Goal: Transaction & Acquisition: Purchase product/service

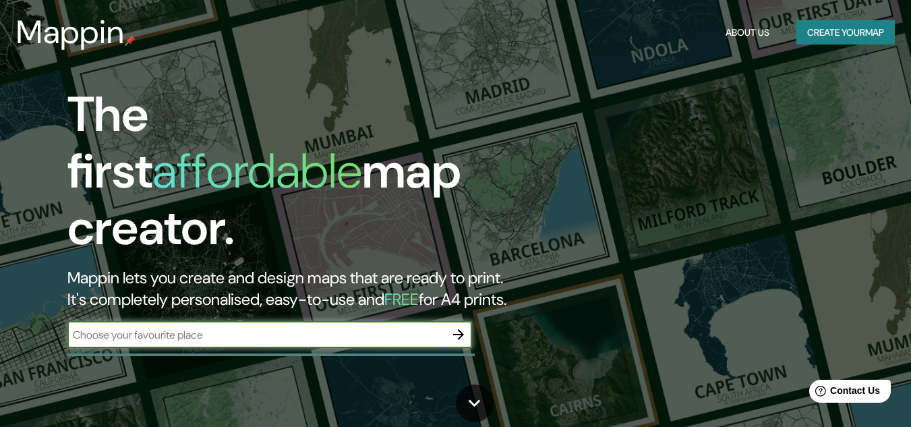
click at [213, 327] on input "text" at bounding box center [256, 335] width 378 height 16
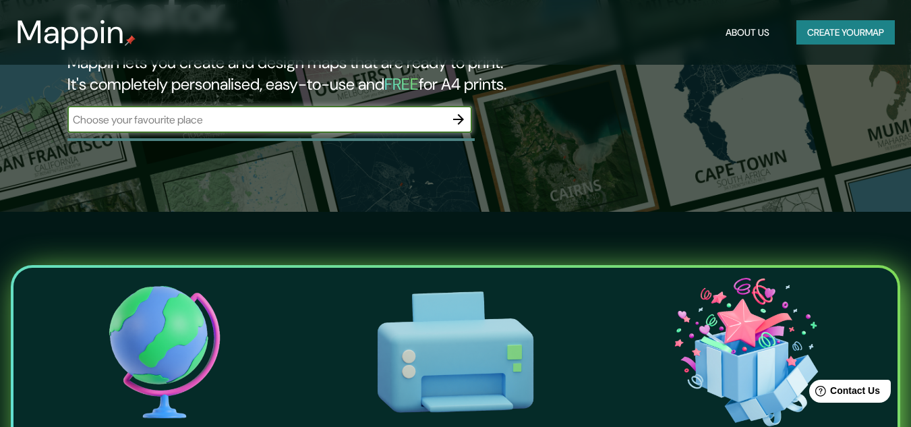
scroll to position [67, 0]
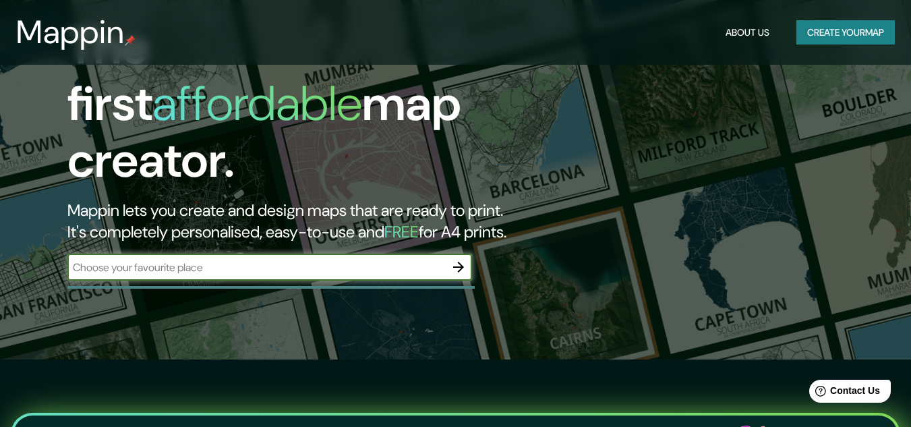
type input "e"
type input "P"
type input "W"
type input "a"
click at [158, 253] on div "Av Universitaria ​" at bounding box center [269, 266] width 404 height 27
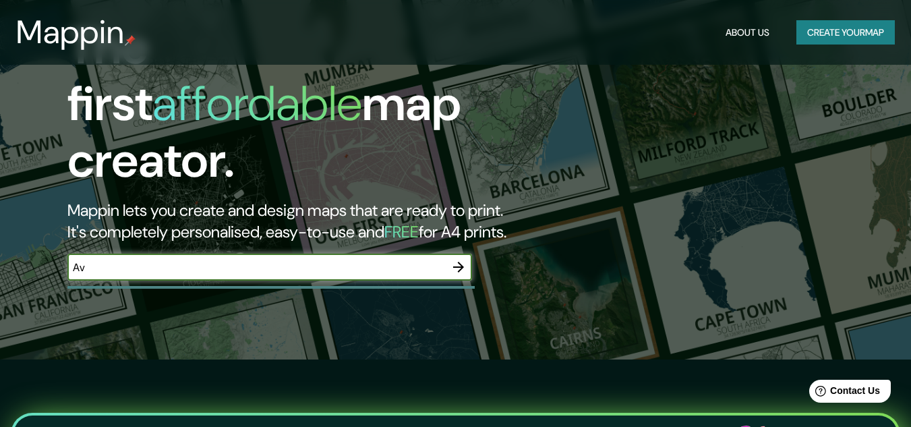
type input "A"
type input "Portoviejo"
click at [466, 253] on button "button" at bounding box center [458, 266] width 27 height 27
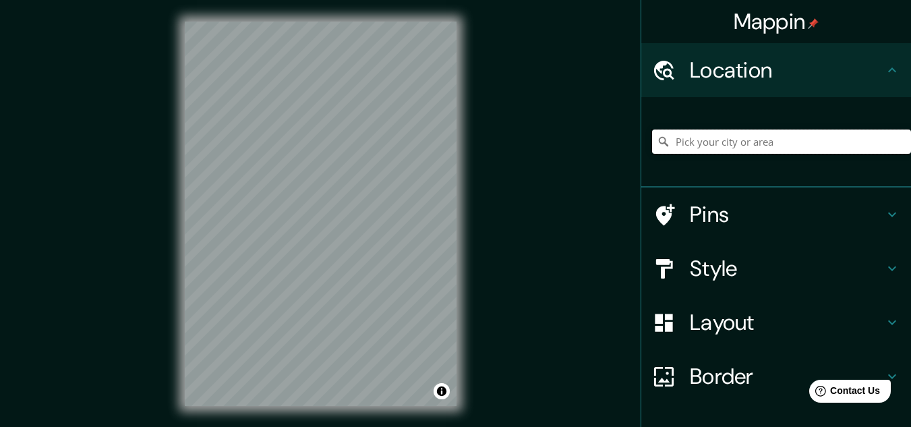
click at [761, 146] on input "Pick your city or area" at bounding box center [781, 141] width 259 height 24
click at [723, 281] on h4 "Style" at bounding box center [787, 268] width 194 height 27
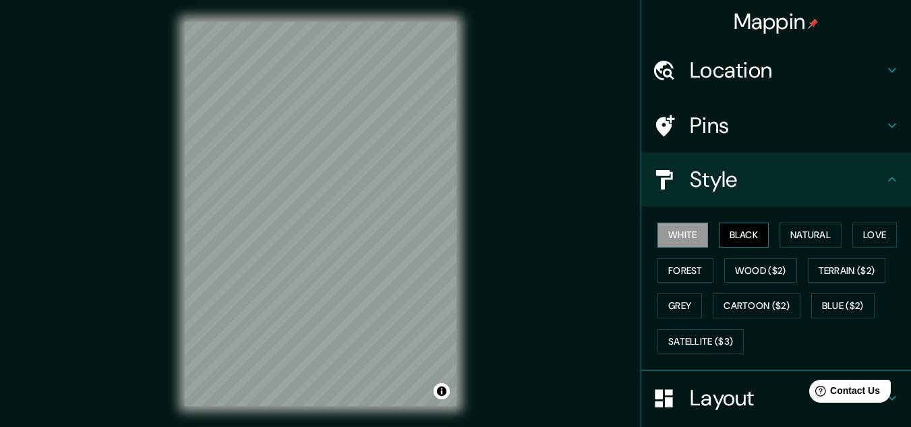
click at [725, 237] on button "Black" at bounding box center [744, 234] width 51 height 25
click at [671, 233] on button "White" at bounding box center [682, 234] width 51 height 25
click at [823, 233] on button "Natural" at bounding box center [810, 234] width 62 height 25
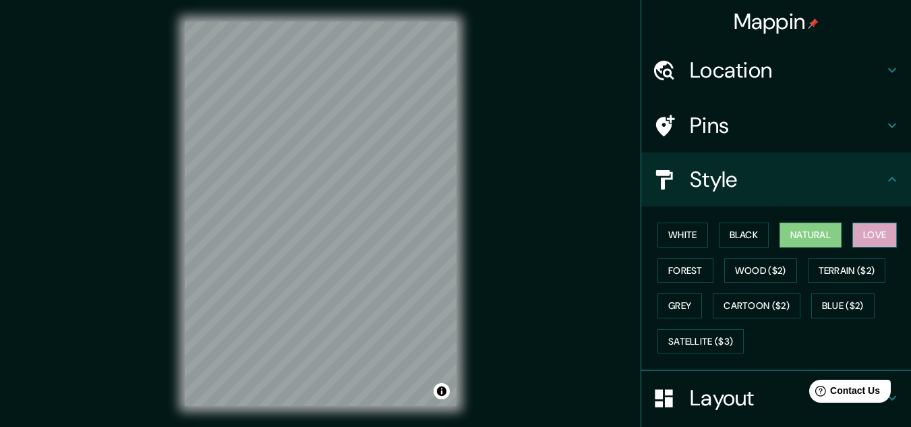
click at [862, 236] on button "Love" at bounding box center [874, 234] width 44 height 25
click at [667, 268] on button "Forest" at bounding box center [685, 270] width 56 height 25
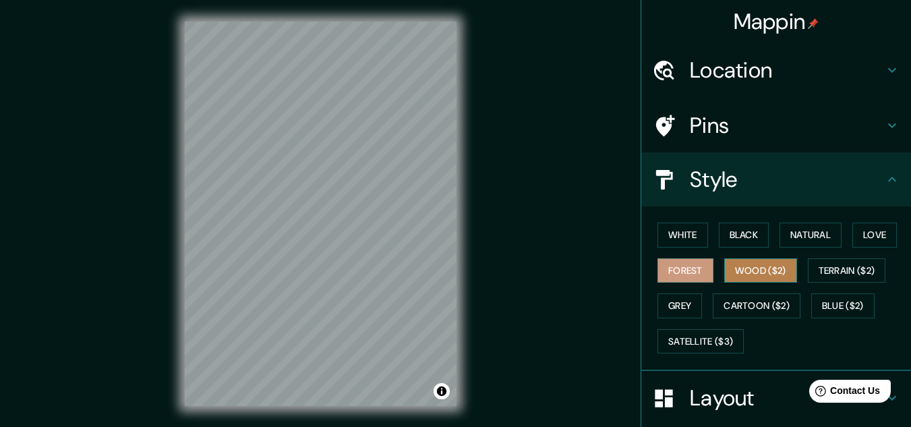
click at [729, 265] on button "Wood ($2)" at bounding box center [760, 270] width 73 height 25
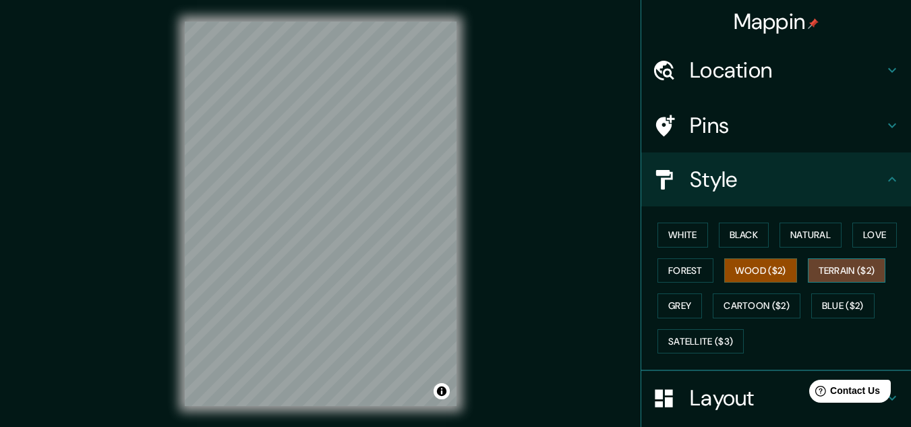
click at [837, 275] on button "Terrain ($2)" at bounding box center [847, 270] width 78 height 25
click at [661, 304] on button "Grey" at bounding box center [679, 305] width 44 height 25
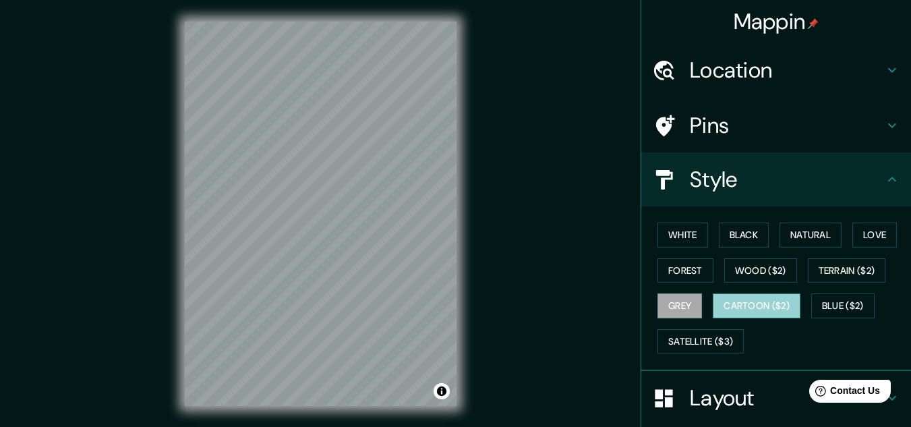
click at [736, 303] on button "Cartoon ($2)" at bounding box center [757, 305] width 88 height 25
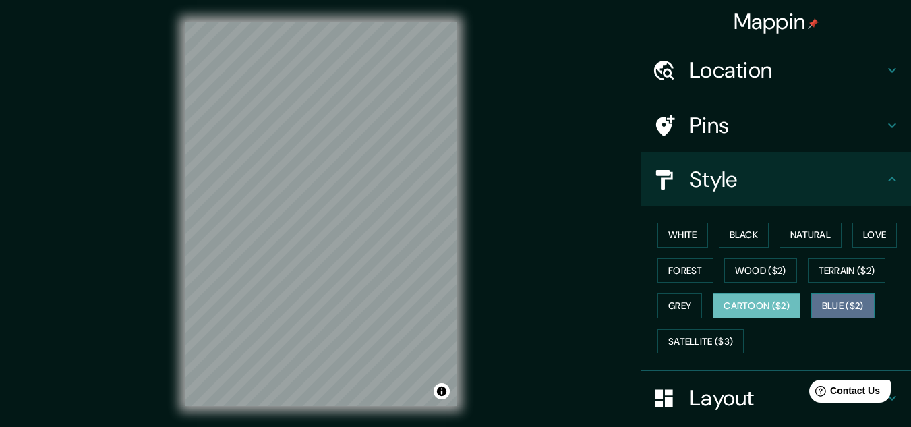
click at [831, 307] on button "Blue ($2)" at bounding box center [842, 305] width 63 height 25
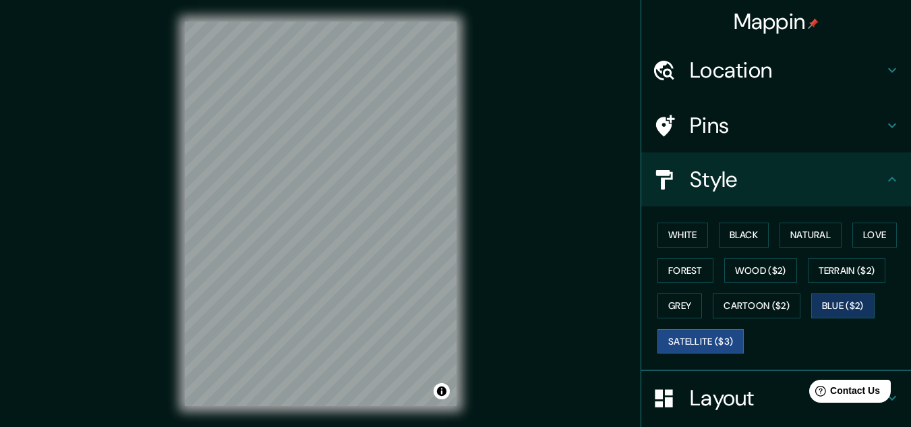
click at [717, 344] on button "Satellite ($3)" at bounding box center [700, 341] width 86 height 25
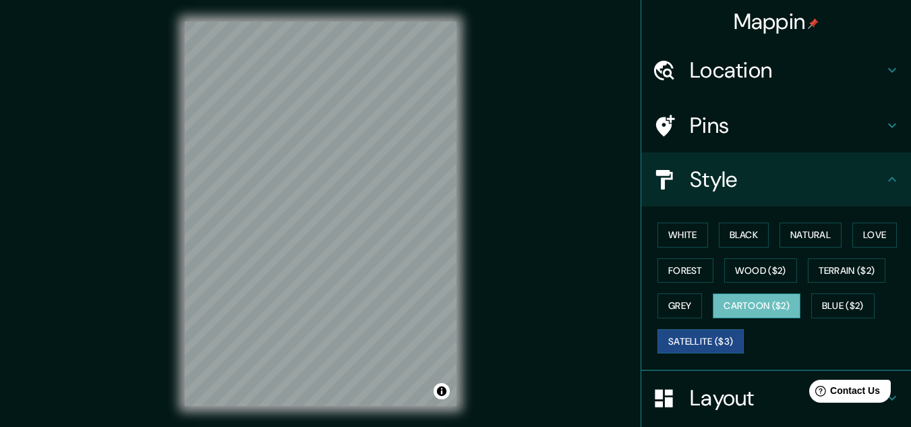
click at [752, 316] on button "Cartoon ($2)" at bounding box center [757, 305] width 88 height 25
click at [680, 250] on div "White Black Natural Love Forest Wood ($2) Terrain ($2) Grey Cartoon ($2) Blue (…" at bounding box center [781, 288] width 259 height 142
click at [680, 243] on button "White" at bounding box center [682, 234] width 51 height 25
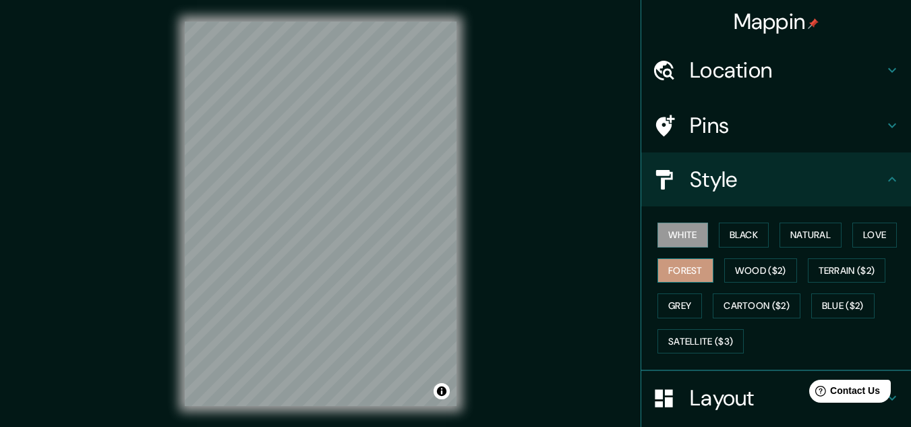
drag, startPoint x: 682, startPoint y: 257, endPoint x: 677, endPoint y: 268, distance: 12.7
click at [680, 260] on div "White Black Natural Love Forest Wood ($2) Terrain ($2) Grey Cartoon ($2) Blue (…" at bounding box center [781, 288] width 259 height 142
click at [677, 268] on button "Forest" at bounding box center [685, 270] width 56 height 25
click at [786, 227] on button "Natural" at bounding box center [810, 234] width 62 height 25
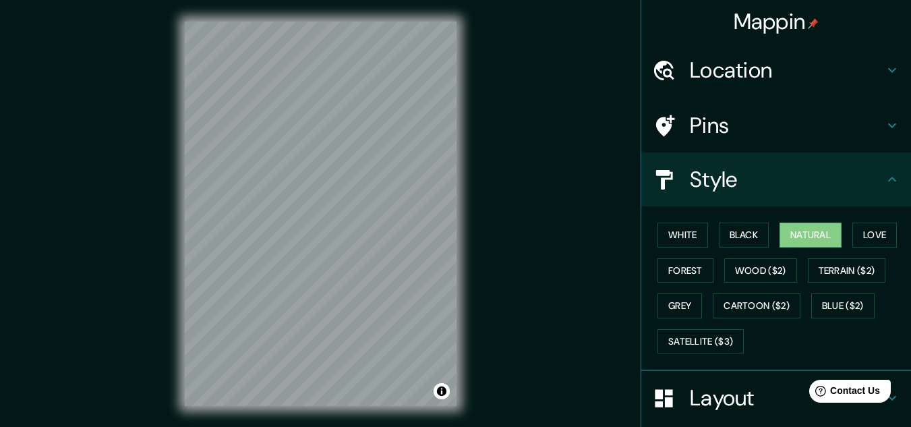
click at [788, 66] on h4 "Location" at bounding box center [787, 70] width 194 height 27
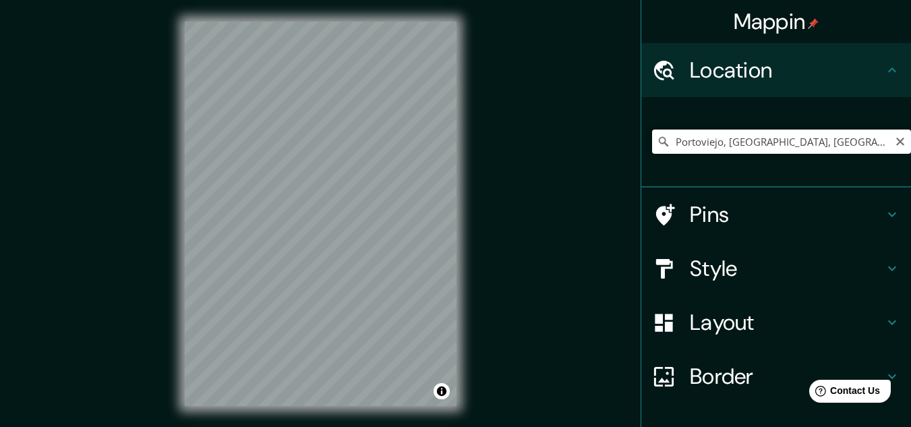
click at [802, 131] on input "Portoviejo, [GEOGRAPHIC_DATA], [GEOGRAPHIC_DATA]" at bounding box center [781, 141] width 259 height 24
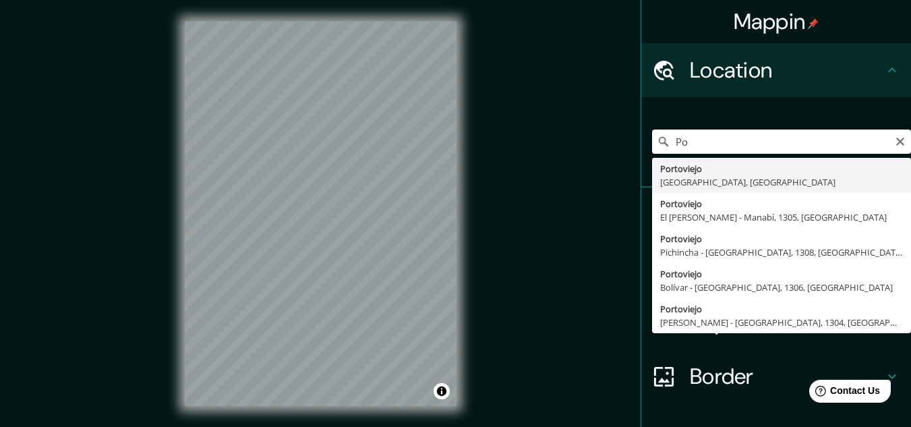
type input "P"
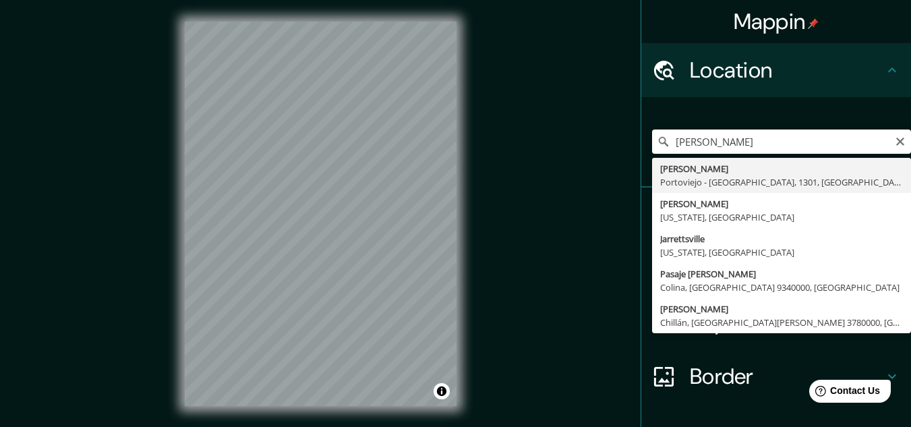
type input "[PERSON_NAME], Portoviejo - [GEOGRAPHIC_DATA], 1301, [GEOGRAPHIC_DATA]"
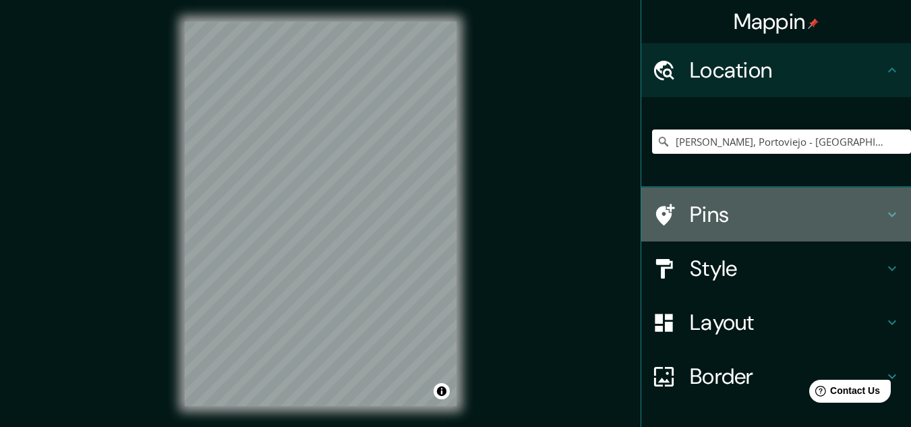
click at [752, 213] on h4 "Pins" at bounding box center [787, 214] width 194 height 27
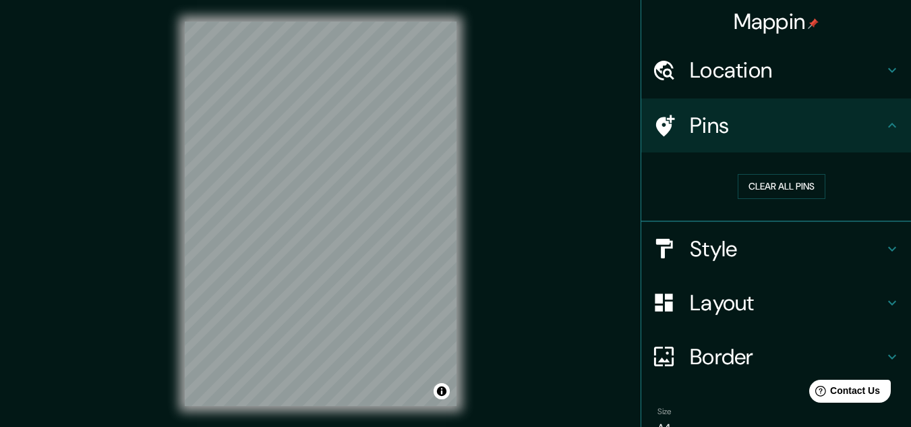
click at [706, 251] on h4 "Style" at bounding box center [787, 248] width 194 height 27
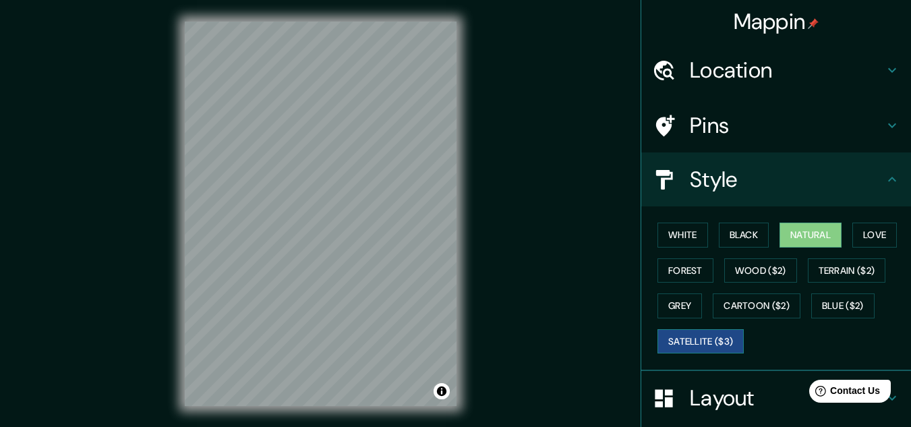
click at [668, 332] on button "Satellite ($3)" at bounding box center [700, 341] width 86 height 25
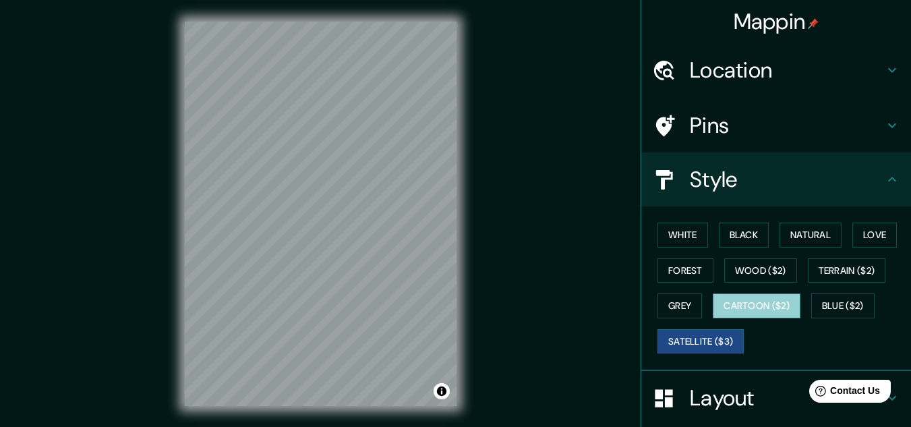
click at [731, 313] on button "Cartoon ($2)" at bounding box center [757, 305] width 88 height 25
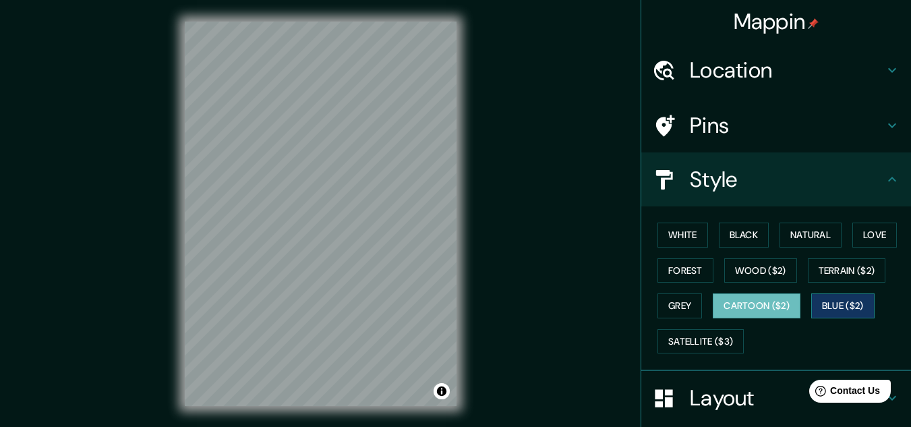
click at [811, 307] on button "Blue ($2)" at bounding box center [842, 305] width 63 height 25
click at [829, 283] on div "White Black Natural Love Forest Wood ($2) Terrain ($2) Grey Cartoon ($2) Blue (…" at bounding box center [781, 288] width 259 height 142
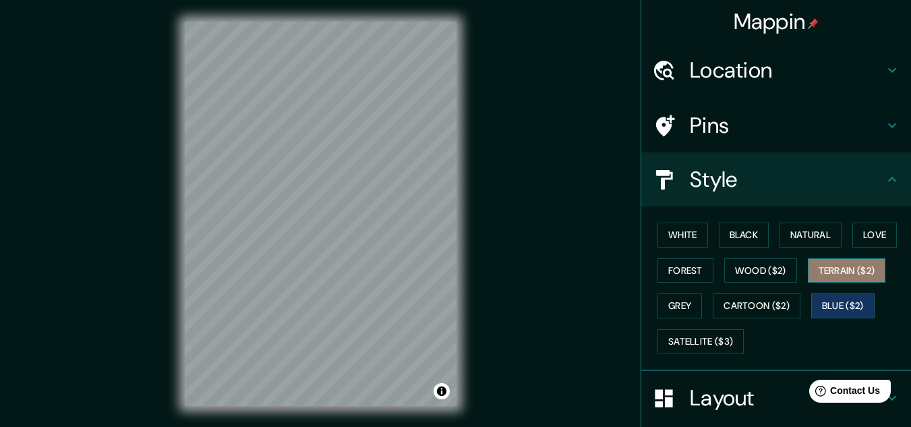
click at [832, 270] on button "Terrain ($2)" at bounding box center [847, 270] width 78 height 25
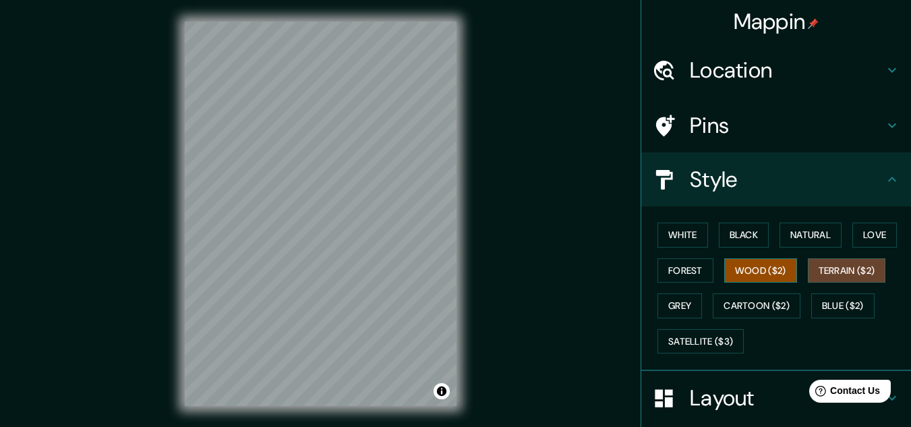
click at [754, 270] on button "Wood ($2)" at bounding box center [760, 270] width 73 height 25
click at [852, 239] on button "Love" at bounding box center [874, 234] width 44 height 25
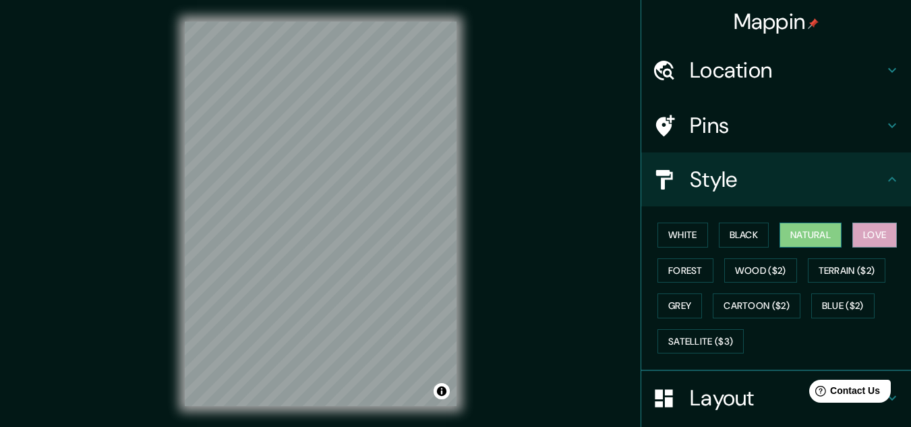
click at [810, 232] on button "Natural" at bounding box center [810, 234] width 62 height 25
click at [750, 232] on button "Black" at bounding box center [744, 234] width 51 height 25
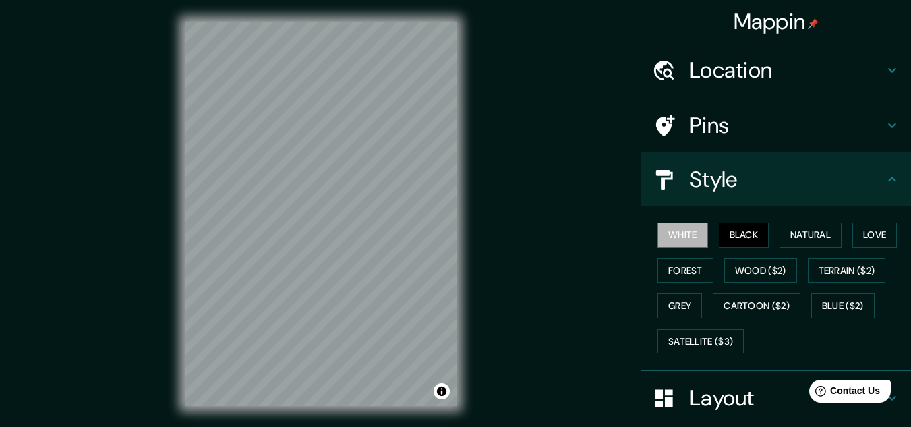
click at [684, 231] on button "White" at bounding box center [682, 234] width 51 height 25
click at [734, 230] on button "Black" at bounding box center [744, 234] width 51 height 25
click at [806, 234] on button "Natural" at bounding box center [810, 234] width 62 height 25
click at [688, 239] on button "White" at bounding box center [682, 234] width 51 height 25
click at [688, 276] on button "Forest" at bounding box center [685, 270] width 56 height 25
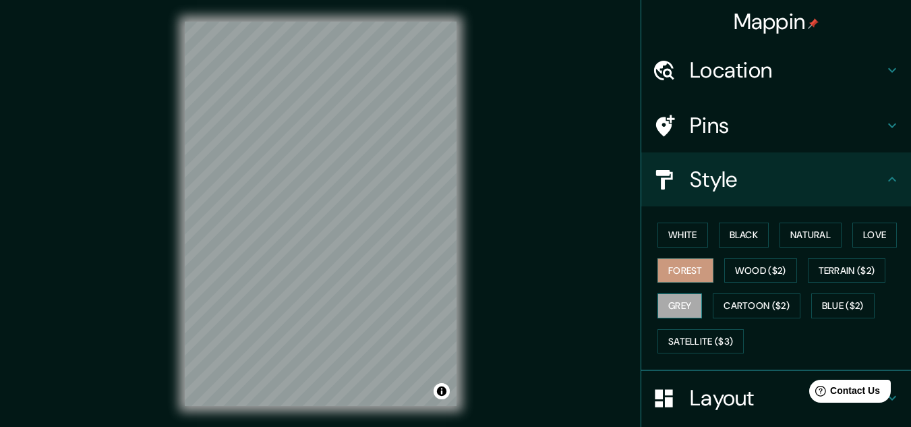
click at [686, 297] on button "Grey" at bounding box center [679, 305] width 44 height 25
click at [669, 347] on button "Satellite ($3)" at bounding box center [700, 341] width 86 height 25
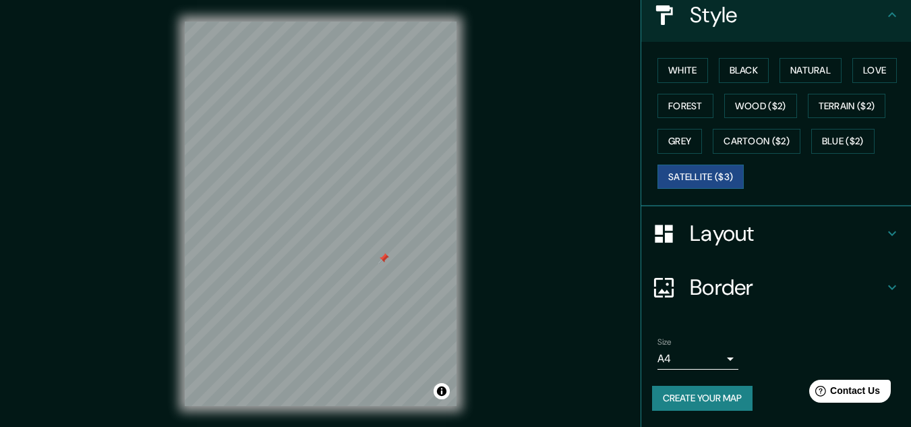
click at [721, 244] on h4 "Layout" at bounding box center [787, 233] width 194 height 27
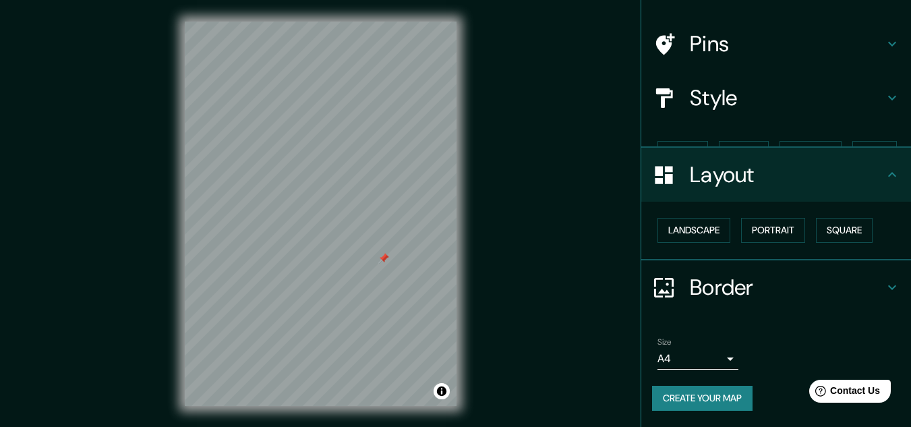
scroll to position [58, 0]
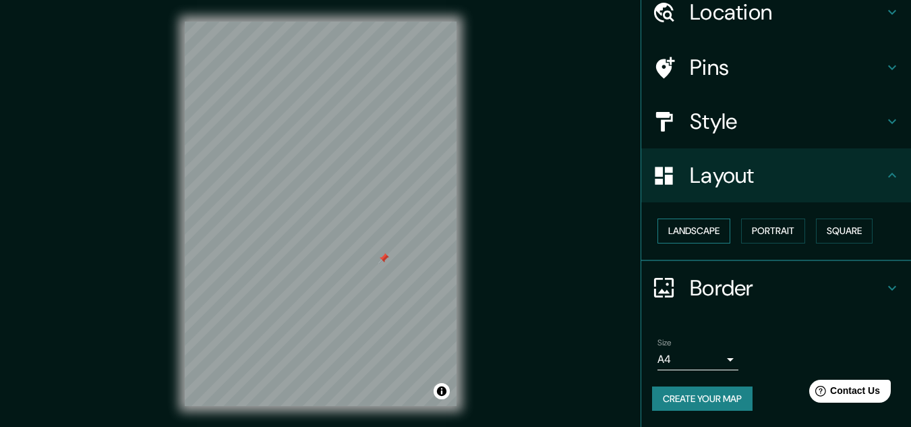
click at [713, 237] on button "Landscape" at bounding box center [693, 230] width 73 height 25
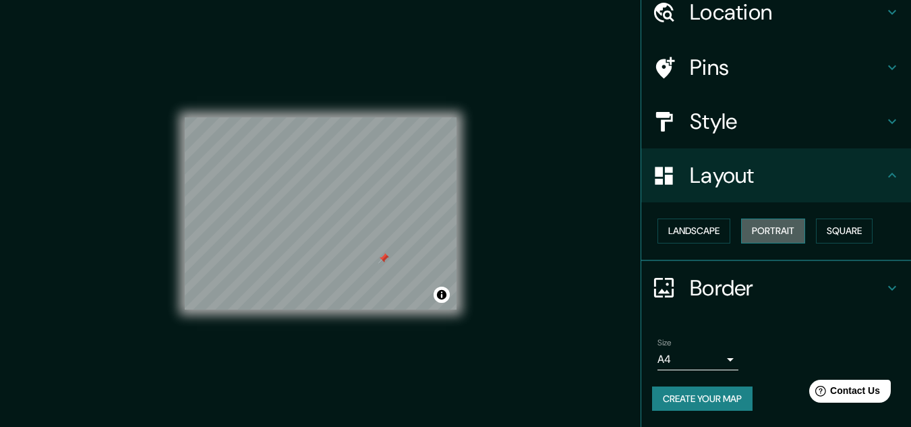
click at [789, 237] on button "Portrait" at bounding box center [773, 230] width 64 height 25
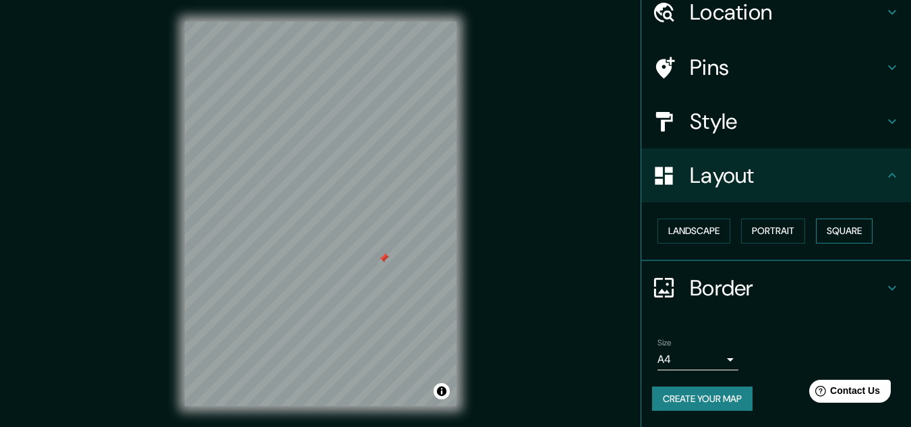
click at [833, 237] on button "Square" at bounding box center [844, 230] width 57 height 25
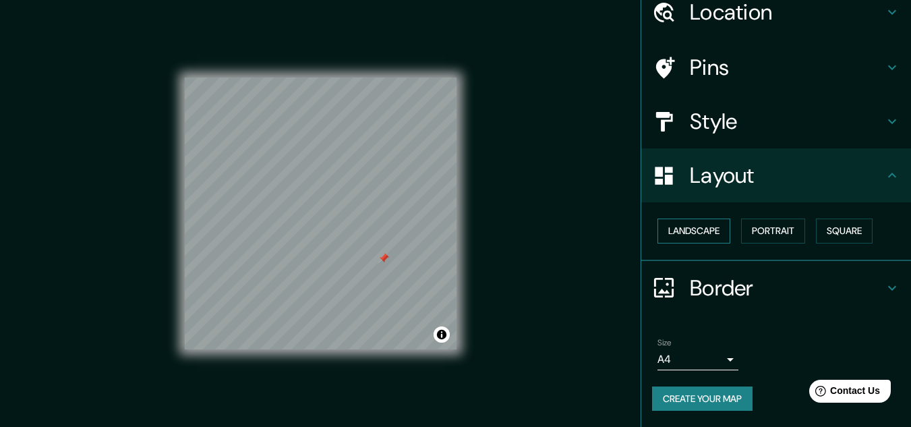
click at [691, 235] on button "Landscape" at bounding box center [693, 230] width 73 height 25
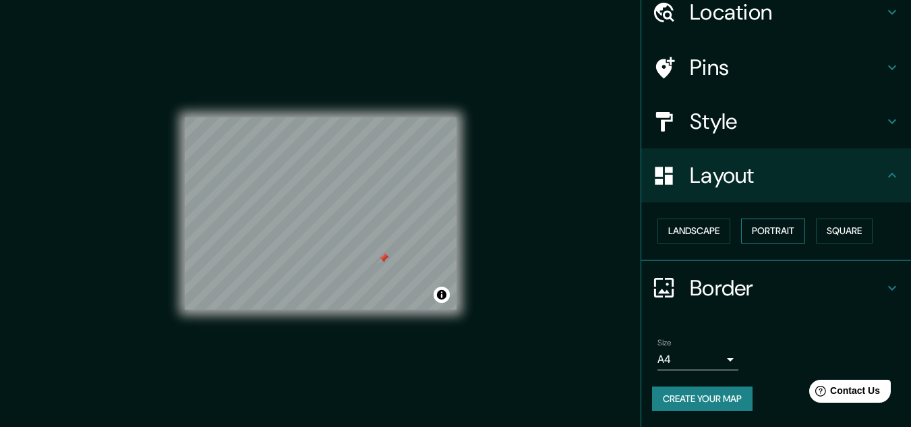
click at [746, 240] on button "Portrait" at bounding box center [773, 230] width 64 height 25
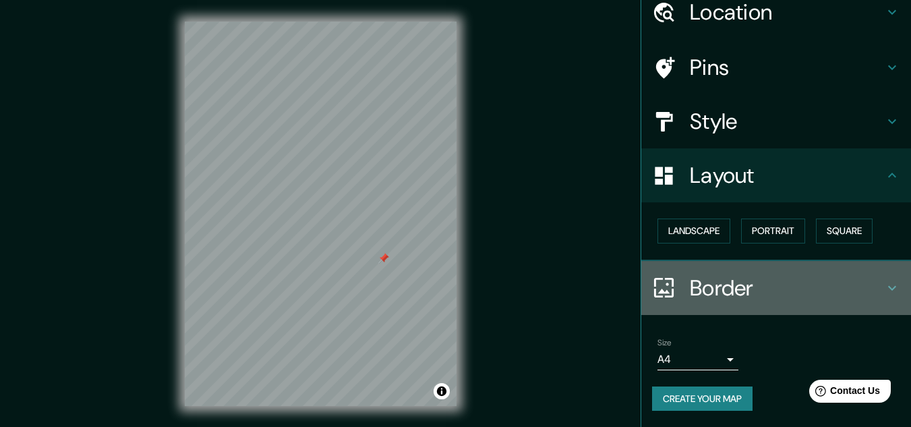
click at [693, 289] on h4 "Border" at bounding box center [787, 287] width 194 height 27
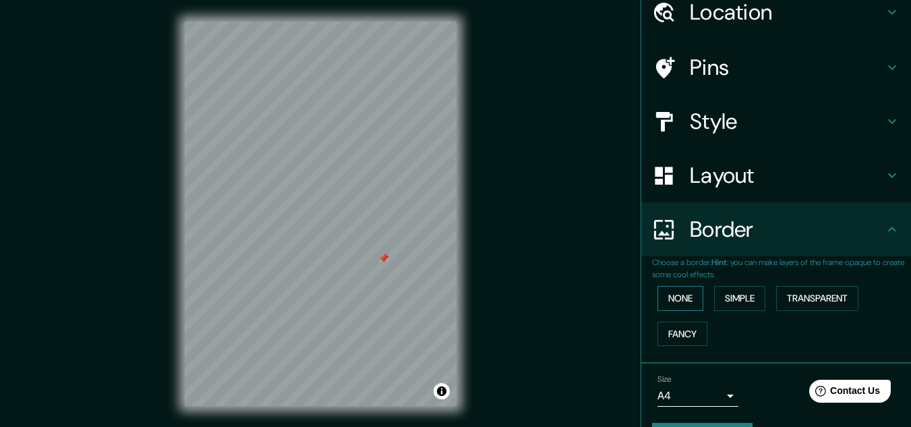
click at [674, 297] on button "None" at bounding box center [680, 298] width 46 height 25
click at [731, 299] on button "Simple" at bounding box center [739, 298] width 51 height 25
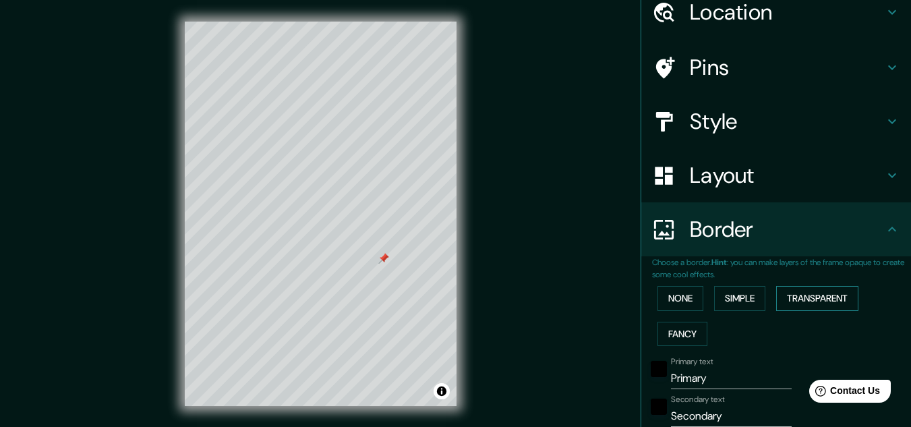
click at [793, 299] on button "Transparent" at bounding box center [817, 298] width 82 height 25
click at [683, 329] on button "Fancy" at bounding box center [682, 334] width 50 height 25
click at [684, 307] on button "None" at bounding box center [680, 298] width 46 height 25
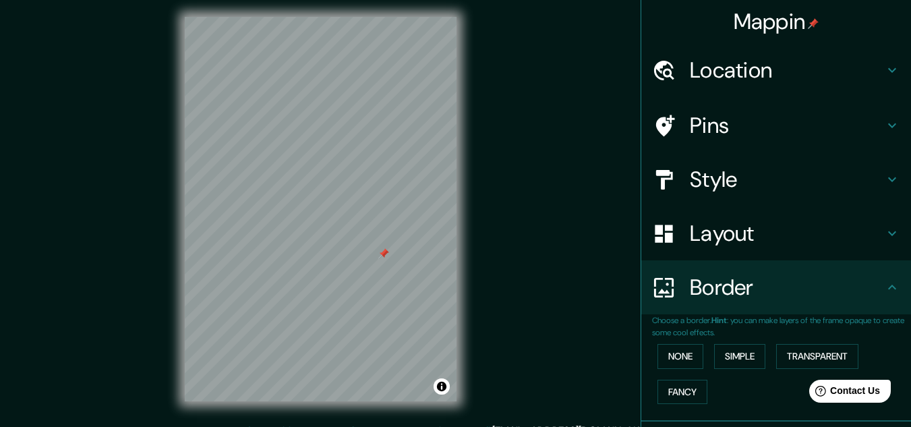
scroll to position [0, 0]
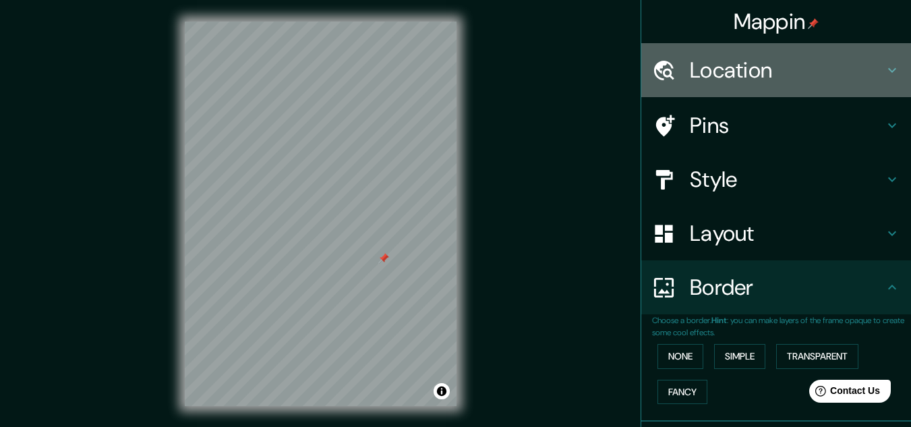
click at [747, 88] on div "Location" at bounding box center [776, 70] width 270 height 54
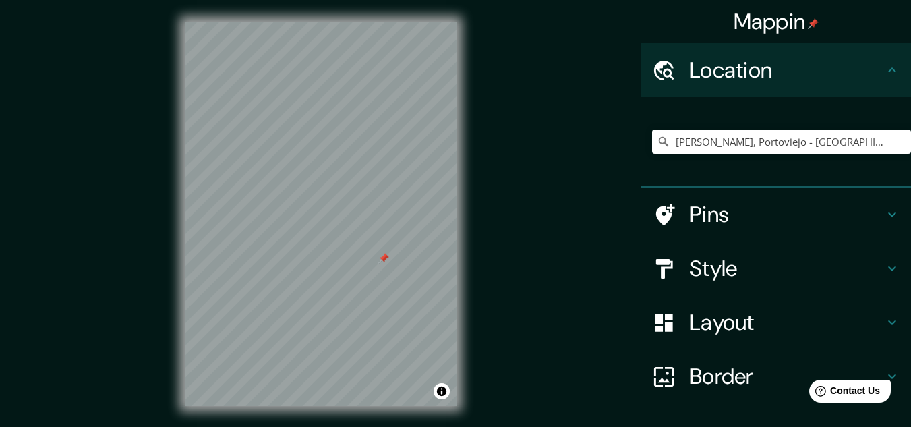
click at [481, 278] on div "Mappin Location [PERSON_NAME], [GEOGRAPHIC_DATA] - [GEOGRAPHIC_DATA], 1301, [GE…" at bounding box center [455, 224] width 911 height 449
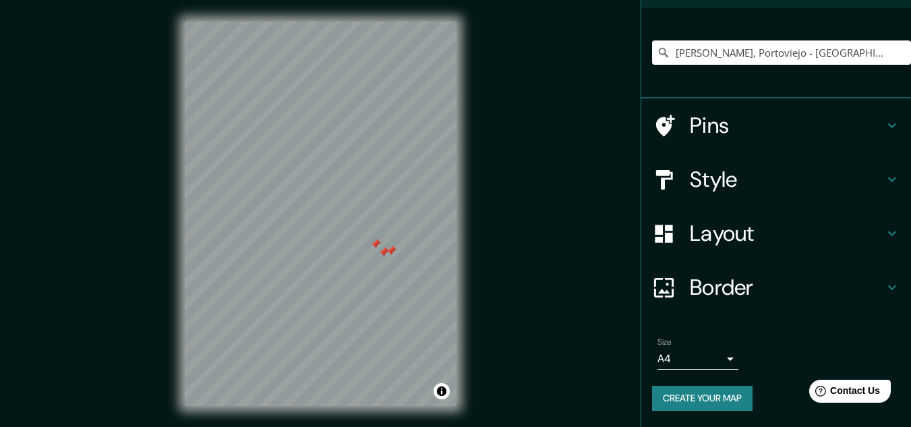
click at [373, 247] on div at bounding box center [375, 244] width 11 height 11
click at [386, 253] on div at bounding box center [391, 250] width 11 height 11
click at [385, 251] on div at bounding box center [383, 252] width 11 height 11
click at [766, 57] on input "[PERSON_NAME], Portoviejo - [GEOGRAPHIC_DATA], 1301, [GEOGRAPHIC_DATA]" at bounding box center [781, 52] width 259 height 24
click at [878, 50] on input "[PERSON_NAME], Portoviejo - [GEOGRAPHIC_DATA], 1301, [GEOGRAPHIC_DATA]" at bounding box center [781, 52] width 259 height 24
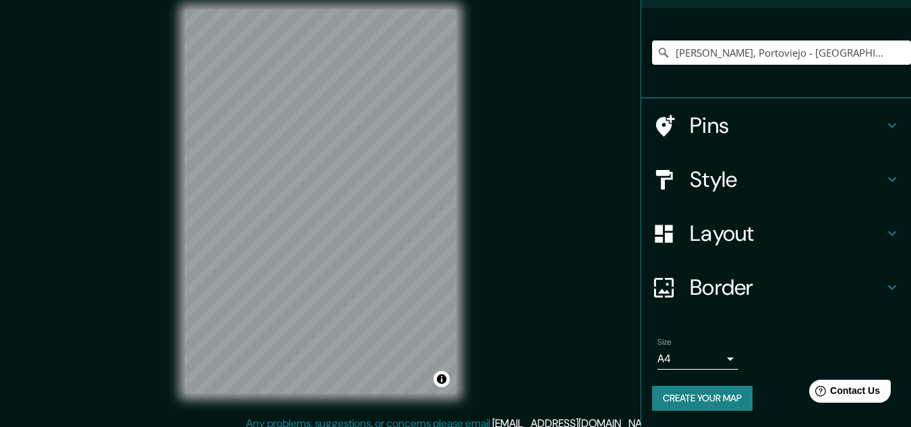
scroll to position [22, 0]
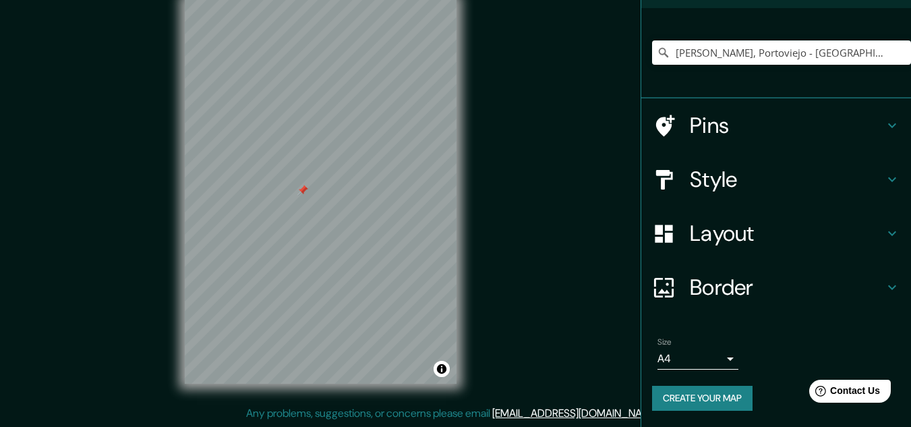
click at [300, 187] on div at bounding box center [302, 190] width 11 height 11
click at [305, 190] on div at bounding box center [306, 189] width 11 height 11
click at [307, 190] on div at bounding box center [305, 189] width 11 height 11
click at [313, 193] on div at bounding box center [312, 190] width 11 height 11
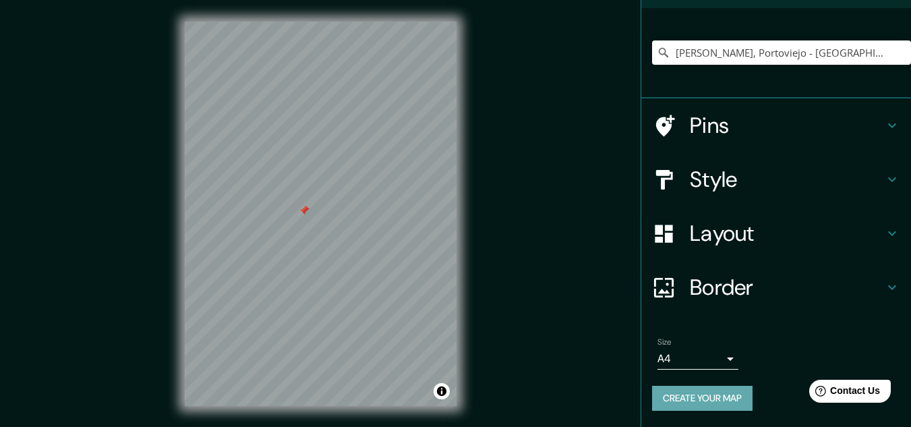
click at [694, 391] on button "Create your map" at bounding box center [702, 398] width 100 height 25
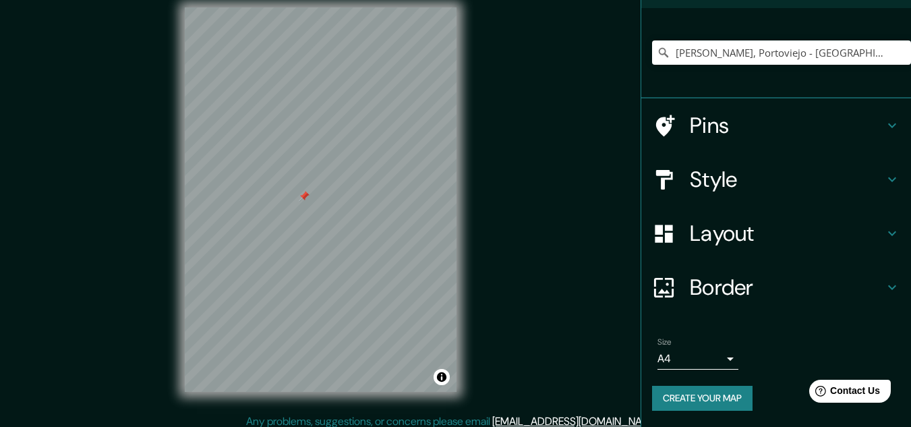
scroll to position [22, 0]
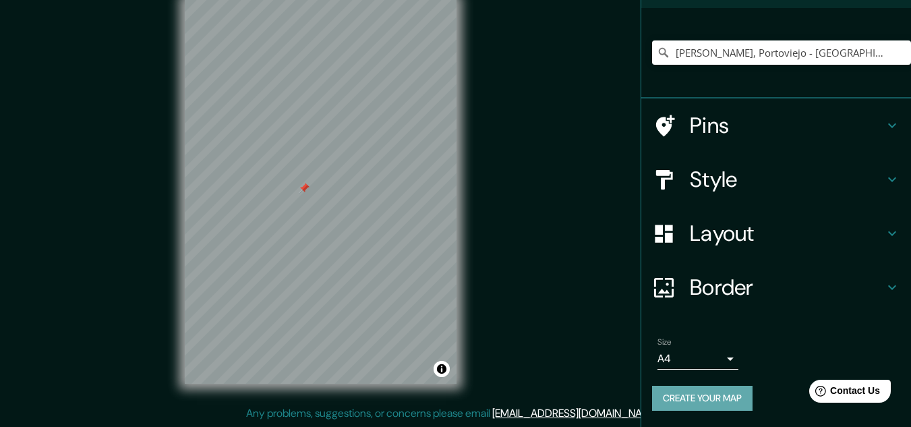
click at [700, 392] on button "Create your map" at bounding box center [702, 398] width 100 height 25
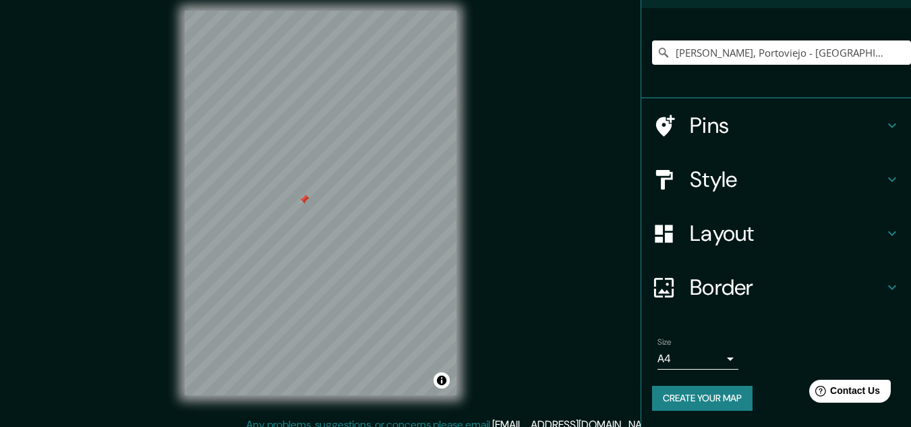
scroll to position [0, 0]
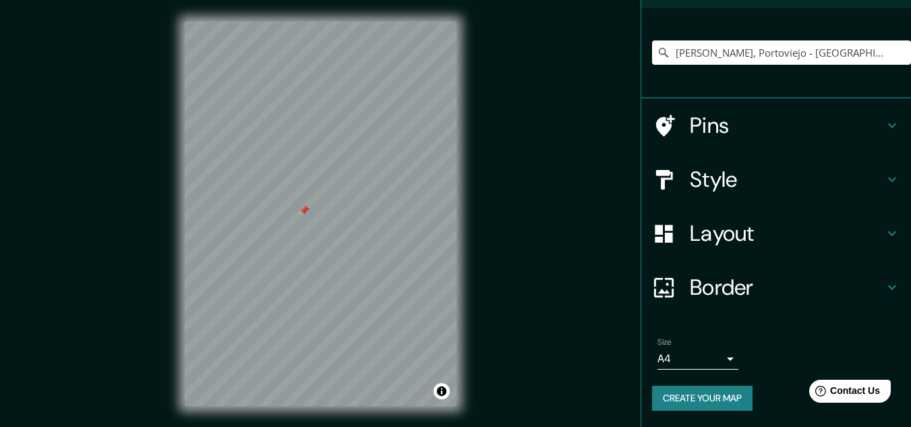
click at [696, 409] on button "Create your map" at bounding box center [702, 398] width 100 height 25
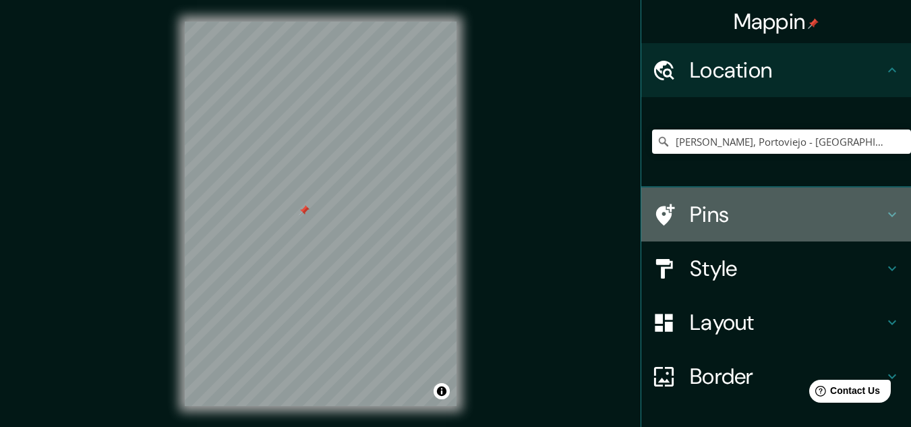
click at [706, 227] on h4 "Pins" at bounding box center [787, 214] width 194 height 27
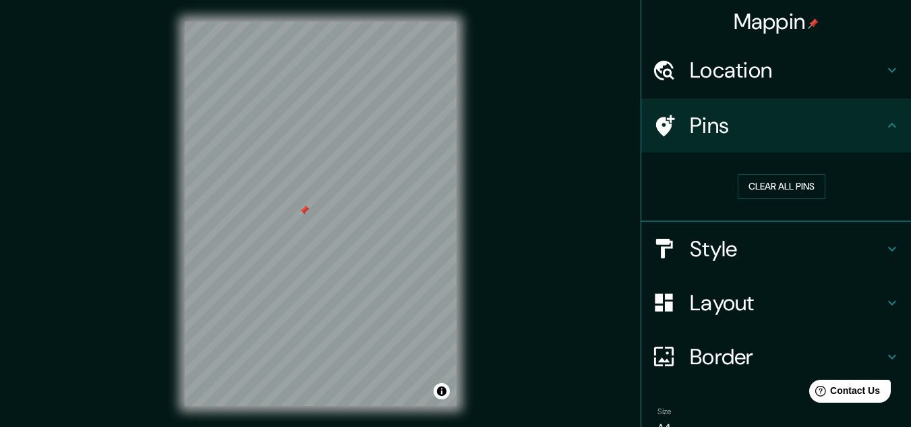
click at [552, 246] on div "Mappin Location [PERSON_NAME], [GEOGRAPHIC_DATA] - [GEOGRAPHIC_DATA], 1301, [GE…" at bounding box center [455, 224] width 911 height 449
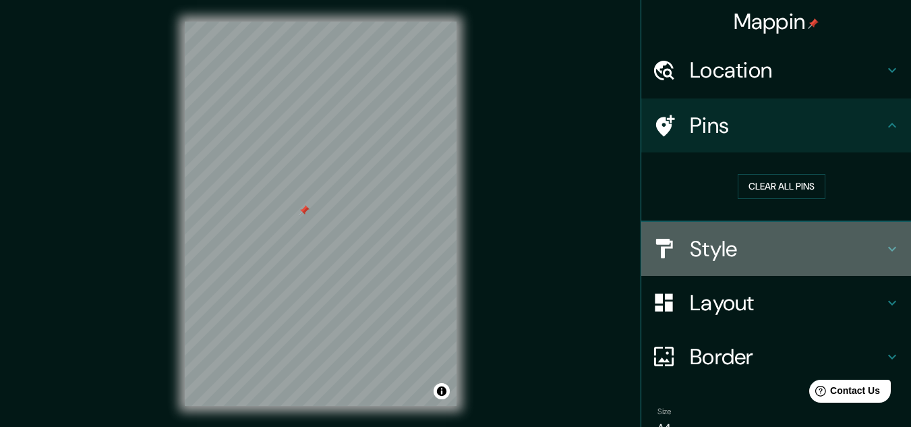
click at [690, 253] on h4 "Style" at bounding box center [787, 248] width 194 height 27
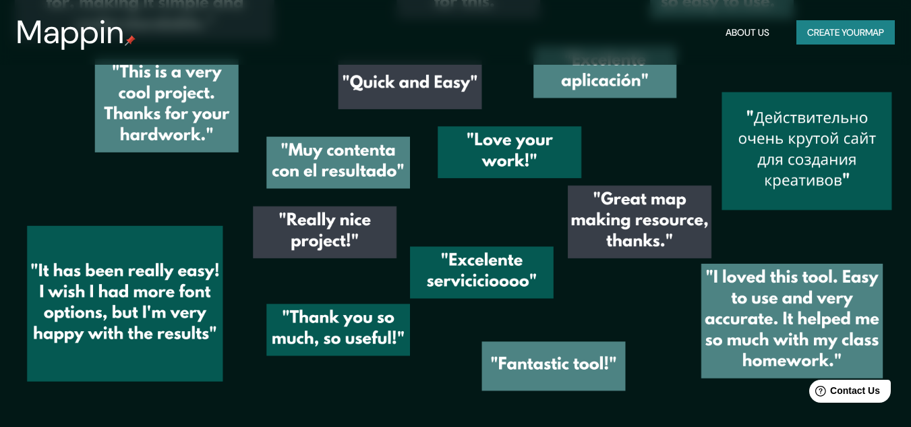
scroll to position [1819, 0]
click at [493, 253] on img at bounding box center [455, 172] width 911 height 504
